Goal: Task Accomplishment & Management: Use online tool/utility

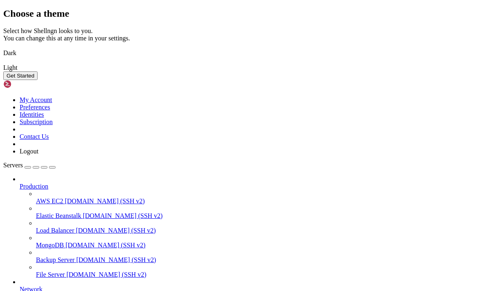
click at [3, 63] on img at bounding box center [3, 63] width 0 height 0
click at [38, 80] on button "Get Started" at bounding box center [20, 75] width 34 height 9
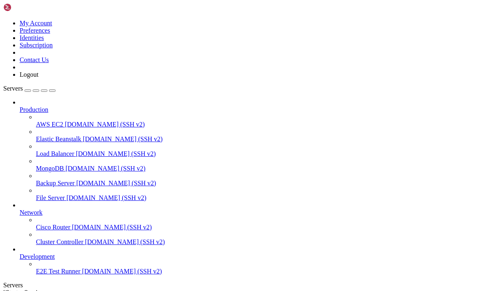
click at [48, 106] on span "Production" at bounding box center [34, 109] width 29 height 7
click at [66, 121] on span "[DOMAIN_NAME] (SSH v2)" at bounding box center [105, 124] width 80 height 7
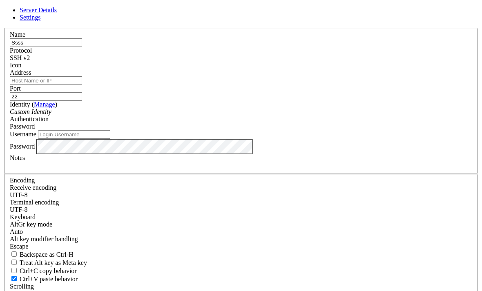
type input "Ssss"
click at [82, 85] on input "Address" at bounding box center [46, 80] width 72 height 9
type input "[TECHNICAL_ID]"
click at [51, 115] on icon "Custom Identity" at bounding box center [31, 111] width 42 height 7
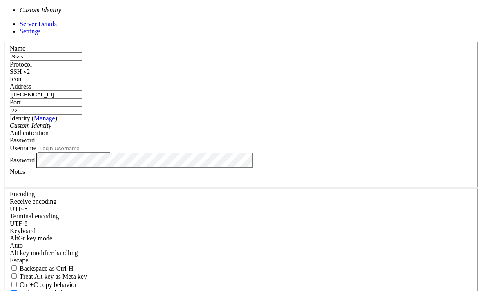
click at [51, 129] on icon "Custom Identity" at bounding box center [31, 125] width 42 height 7
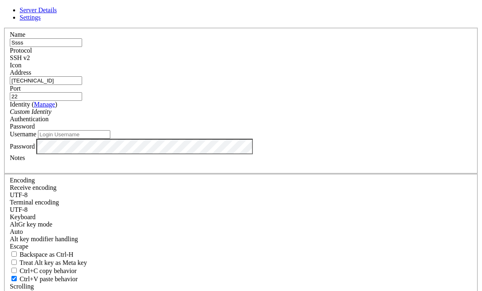
click at [299, 121] on div "Authentication Password" at bounding box center [241, 123] width 462 height 15
click at [295, 126] on div "Password" at bounding box center [241, 126] width 462 height 7
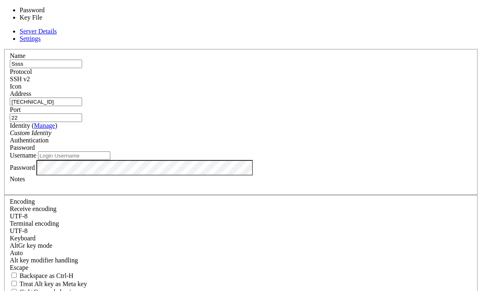
click at [294, 144] on div "Password" at bounding box center [241, 147] width 462 height 7
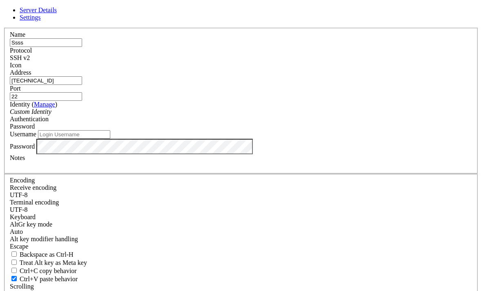
click at [110, 139] on input "Username" at bounding box center [74, 134] width 72 height 9
click at [110, 139] on input "User" at bounding box center [74, 134] width 72 height 9
type input "user"
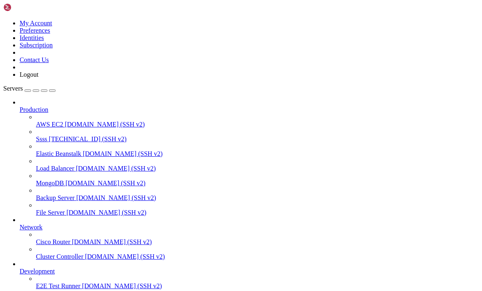
click at [49, 136] on span "[TECHNICAL_ID] (SSH v2)" at bounding box center [88, 139] width 78 height 7
click at [65, 121] on span "[DOMAIN_NAME] (SSH v2)" at bounding box center [105, 124] width 80 height 7
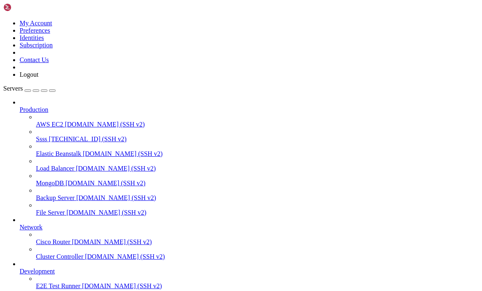
click at [65, 121] on span "[DOMAIN_NAME] (SSH v2)" at bounding box center [105, 124] width 80 height 7
click at [61, 268] on link "Development" at bounding box center [249, 271] width 459 height 7
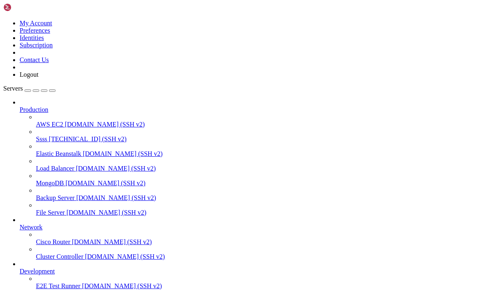
scroll to position [-1, 0]
click at [67, 209] on span "[DOMAIN_NAME] (SSH v2)" at bounding box center [107, 212] width 80 height 7
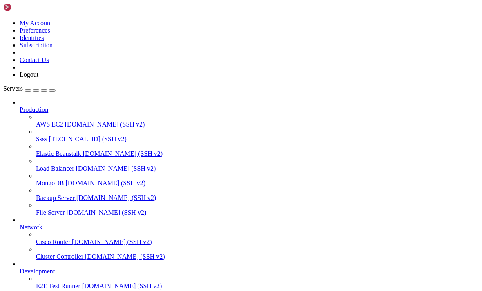
click at [67, 209] on span "[DOMAIN_NAME] (SSH v2)" at bounding box center [107, 212] width 80 height 7
click at [48, 106] on span "Production" at bounding box center [34, 109] width 29 height 7
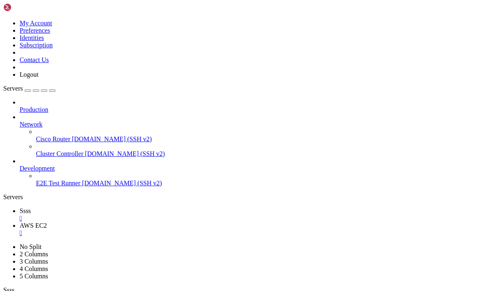
drag, startPoint x: 74, startPoint y: 47, endPoint x: 81, endPoint y: 51, distance: 7.5
click at [48, 106] on span "Production" at bounding box center [34, 109] width 29 height 7
